Goal: Transaction & Acquisition: Subscribe to service/newsletter

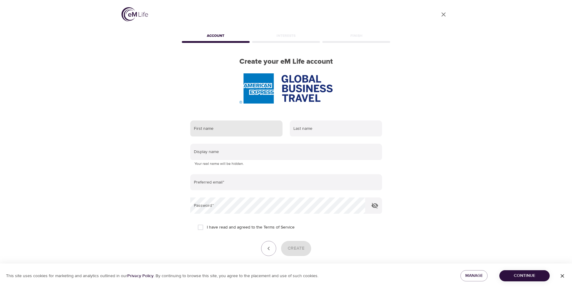
click at [236, 132] on input "text" at bounding box center [236, 128] width 92 height 16
type input "[PERSON_NAME]"
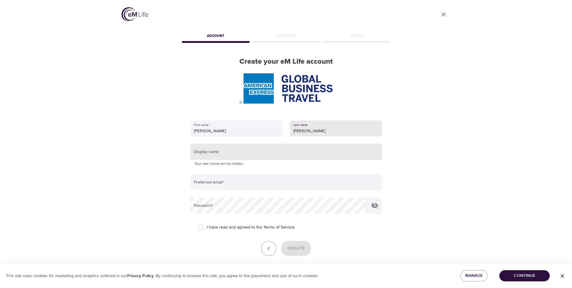
type input "[PERSON_NAME]"
click at [223, 151] on input "text" at bounding box center [286, 152] width 192 height 16
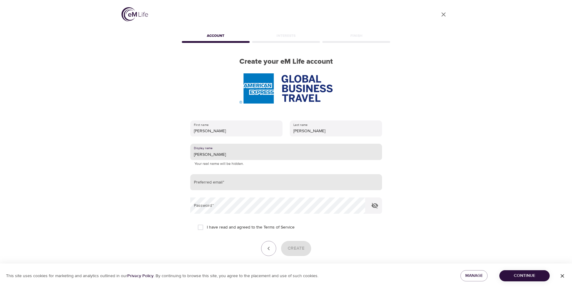
type input "[PERSON_NAME]"
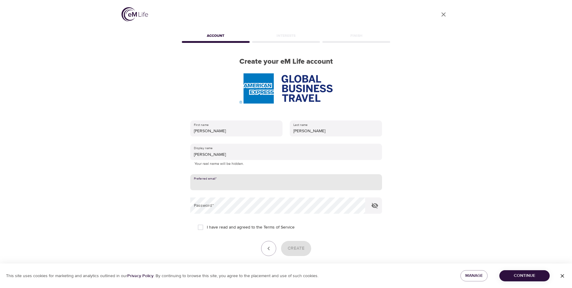
click at [249, 177] on input "email" at bounding box center [286, 182] width 192 height 16
type input "[PERSON_NAME][EMAIL_ADDRESS][PERSON_NAME][DOMAIN_NAME]"
click at [203, 227] on input "I have read and agreed to the Terms of Service" at bounding box center [200, 227] width 13 height 13
checkbox input "true"
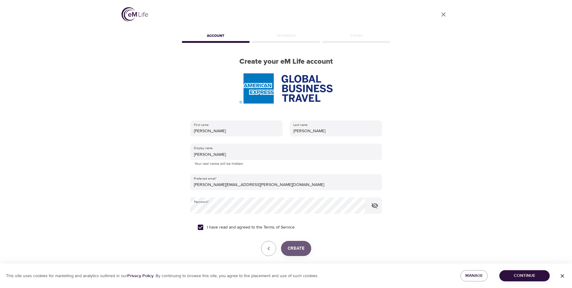
click at [301, 249] on span "Create" at bounding box center [296, 248] width 17 height 8
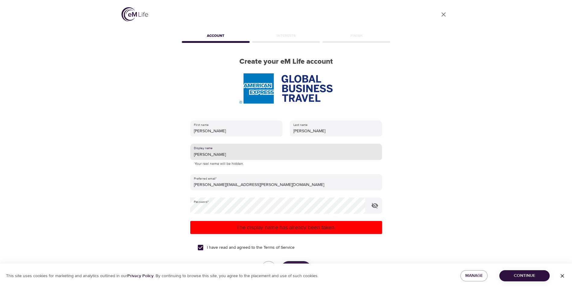
click at [215, 157] on input "[PERSON_NAME]" at bounding box center [286, 152] width 192 height 16
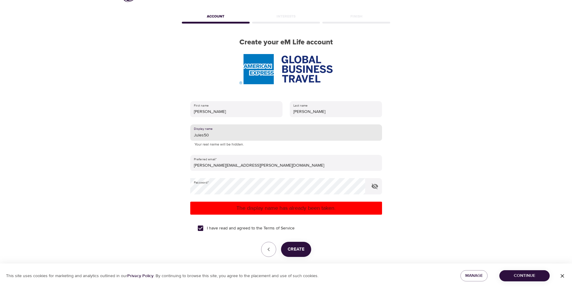
scroll to position [46, 0]
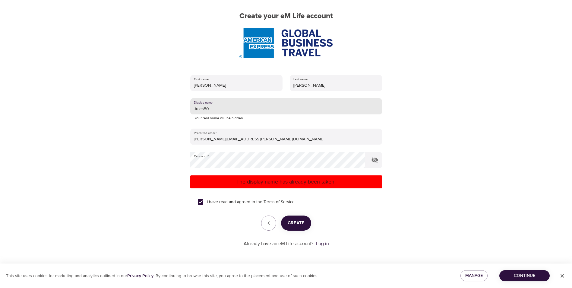
type input "Jules50"
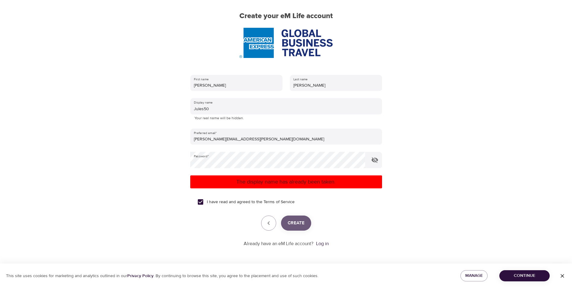
click at [300, 224] on span "Create" at bounding box center [296, 223] width 17 height 8
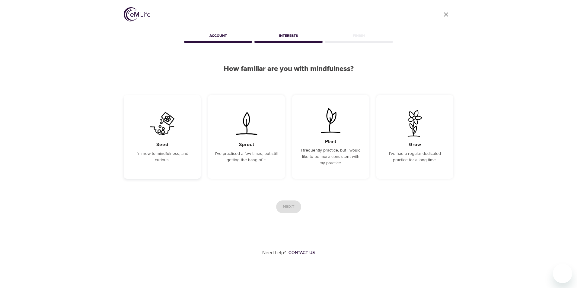
click at [160, 147] on h5 "Seed" at bounding box center [162, 144] width 12 height 6
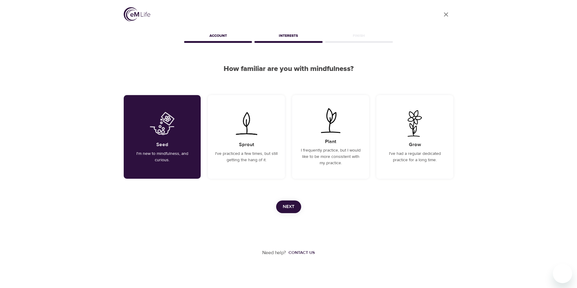
click at [286, 205] on span "Next" at bounding box center [289, 207] width 12 height 8
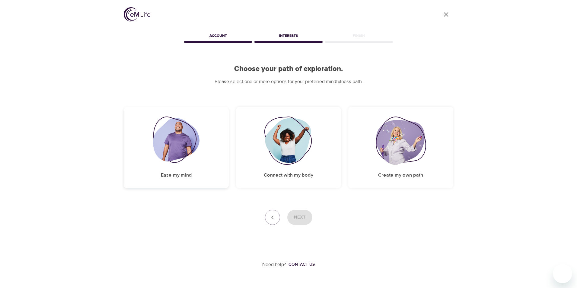
click at [168, 153] on img at bounding box center [176, 140] width 47 height 48
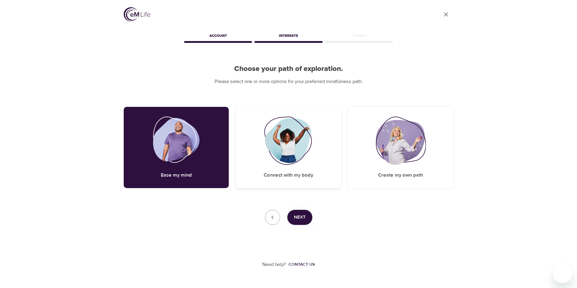
click at [293, 124] on img at bounding box center [288, 140] width 49 height 48
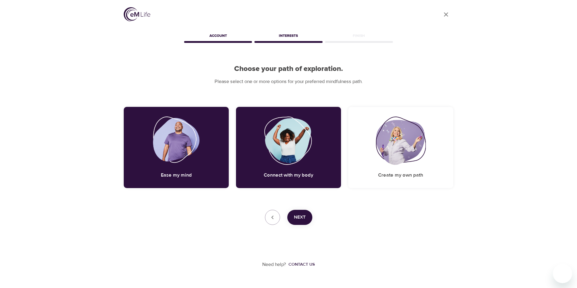
click at [299, 219] on span "Next" at bounding box center [300, 217] width 12 height 8
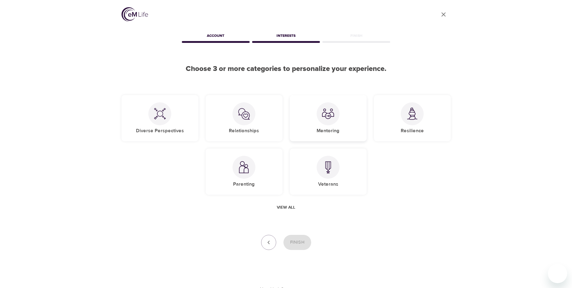
click at [330, 116] on img at bounding box center [328, 114] width 12 height 12
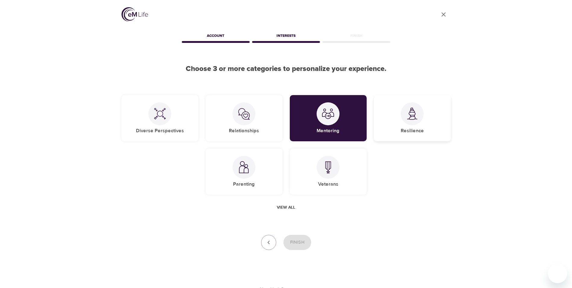
click at [409, 113] on img at bounding box center [412, 113] width 12 height 12
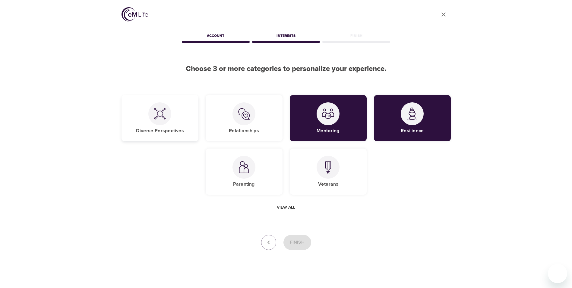
click at [159, 109] on img at bounding box center [160, 114] width 12 height 12
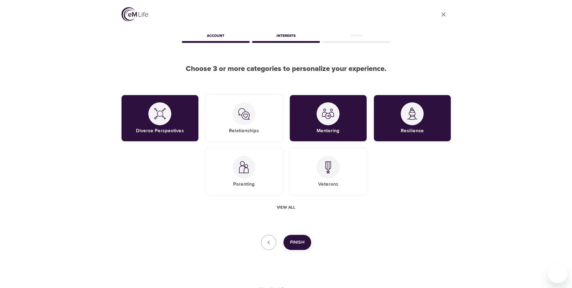
click at [298, 241] on span "Finish" at bounding box center [297, 242] width 14 height 8
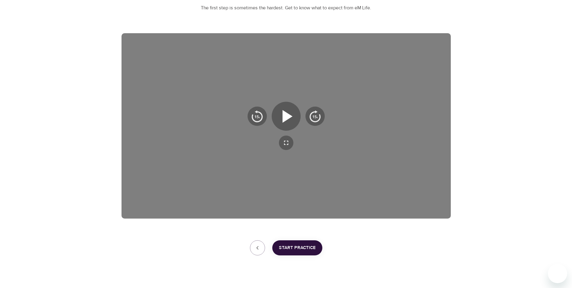
scroll to position [84, 0]
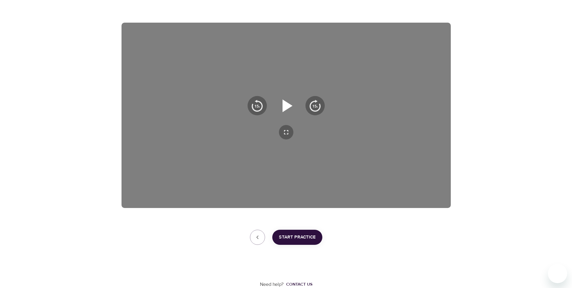
click at [284, 105] on icon "button" at bounding box center [288, 105] width 10 height 13
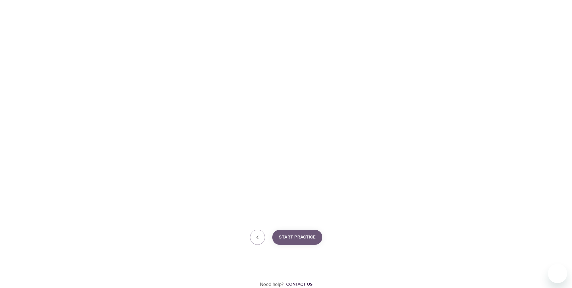
click at [308, 238] on span "Start Practice" at bounding box center [297, 237] width 37 height 8
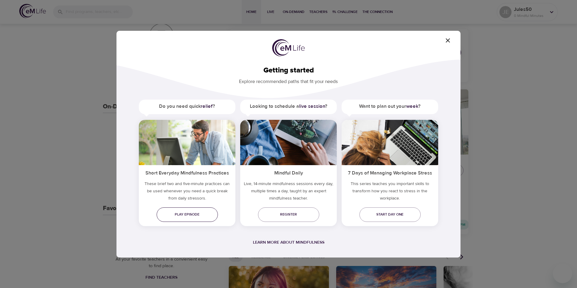
click at [183, 213] on span "Play episode" at bounding box center [187, 214] width 52 height 6
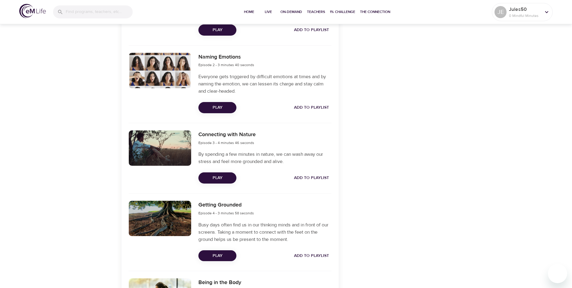
scroll to position [271, 0]
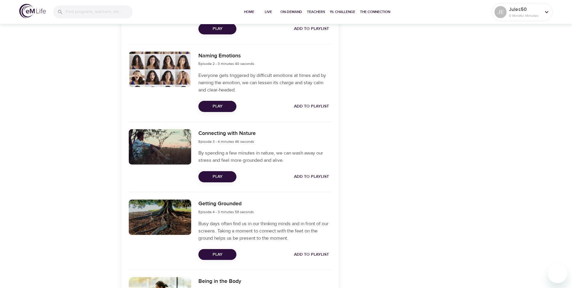
click at [230, 177] on span "Play" at bounding box center [217, 177] width 28 height 8
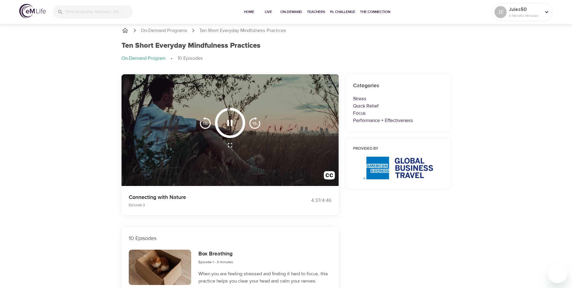
scroll to position [0, 0]
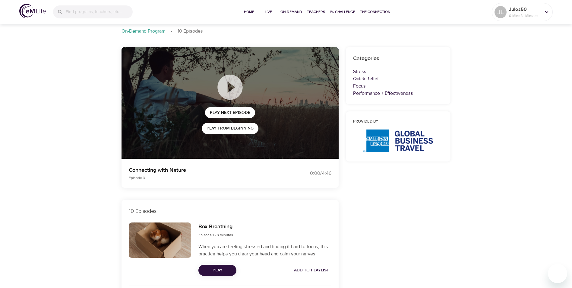
scroll to position [90, 0]
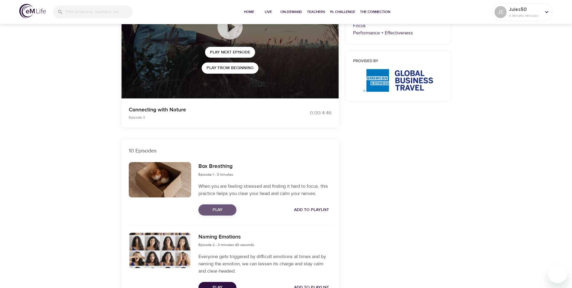
click at [228, 211] on span "Play" at bounding box center [217, 210] width 28 height 8
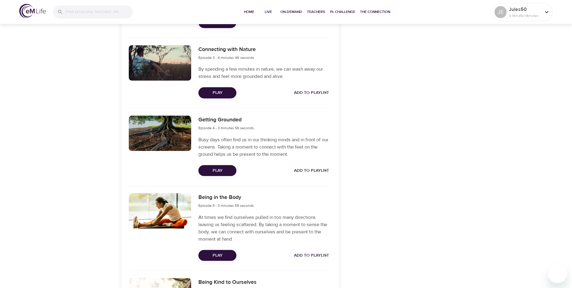
scroll to position [362, 0]
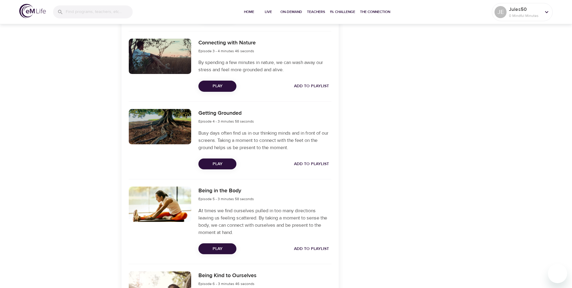
click at [223, 159] on button "Play" at bounding box center [217, 163] width 38 height 11
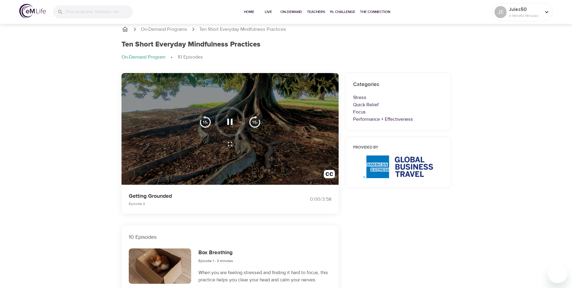
scroll to position [0, 0]
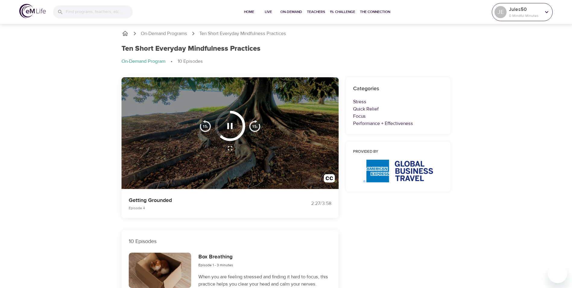
click at [547, 12] on icon at bounding box center [547, 12] width 7 height 7
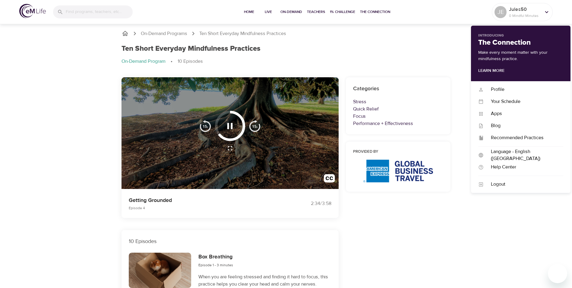
click at [404, 24] on div "On-Demand Programs Ten Short Everyday Mindfulness Practices Ten Short Everyday …" at bounding box center [286, 50] width 344 height 55
